Goal: Task Accomplishment & Management: Manage account settings

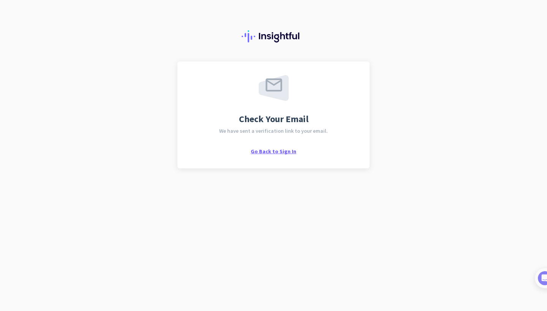
click at [284, 152] on span "Go Back to Sign In" at bounding box center [274, 151] width 46 height 7
click at [284, 151] on span "Go Back to Sign In" at bounding box center [274, 151] width 46 height 7
click at [267, 152] on span "Go Back to Sign In" at bounding box center [274, 151] width 46 height 7
click at [273, 152] on span "Go Back to Sign In" at bounding box center [274, 151] width 46 height 7
